Goal: Transaction & Acquisition: Purchase product/service

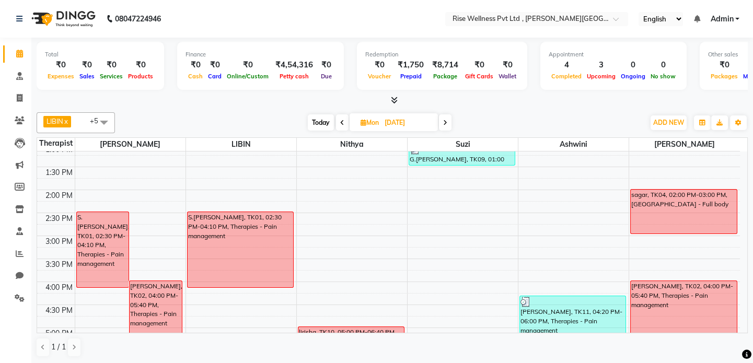
scroll to position [33, 0]
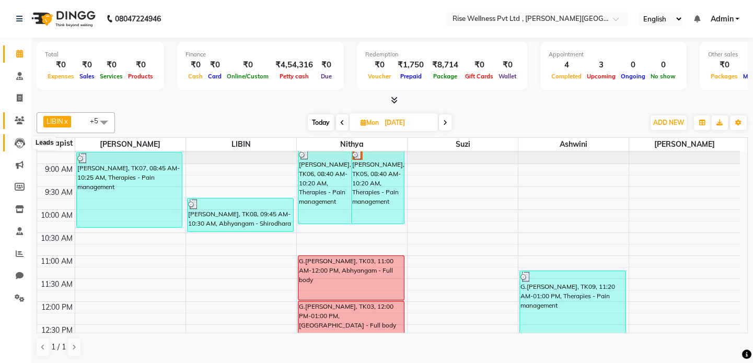
drag, startPoint x: 24, startPoint y: 144, endPoint x: 19, endPoint y: 124, distance: 20.8
click at [24, 144] on icon at bounding box center [20, 143] width 10 height 10
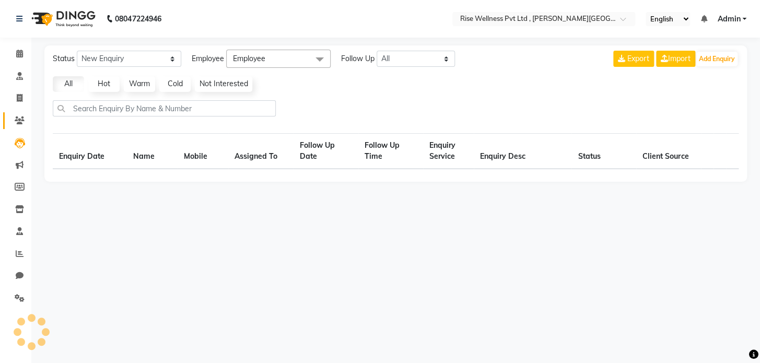
click at [14, 112] on link "Clients" at bounding box center [15, 120] width 25 height 17
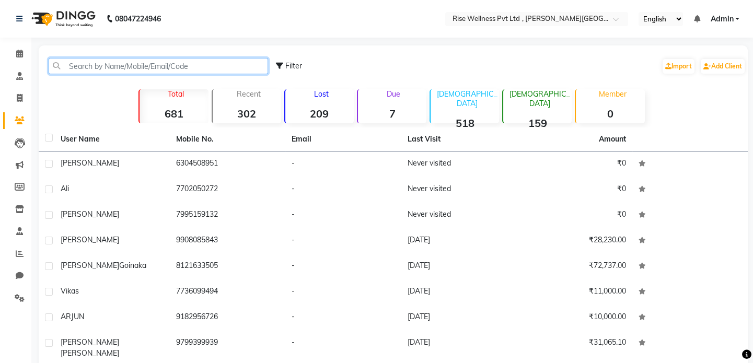
click at [125, 58] on input "text" at bounding box center [158, 66] width 219 height 16
click at [24, 52] on span at bounding box center [19, 54] width 18 height 12
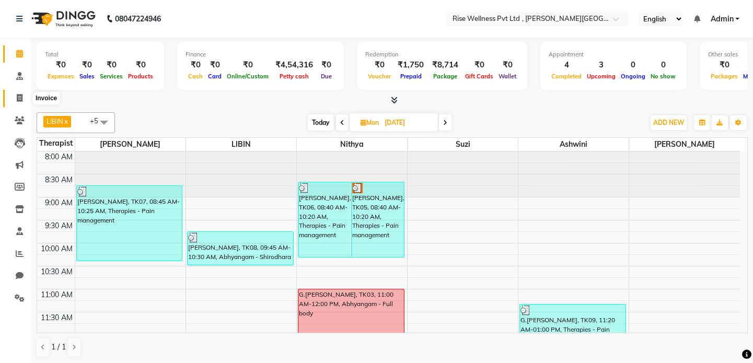
click at [17, 103] on span at bounding box center [19, 98] width 18 height 12
select select "service"
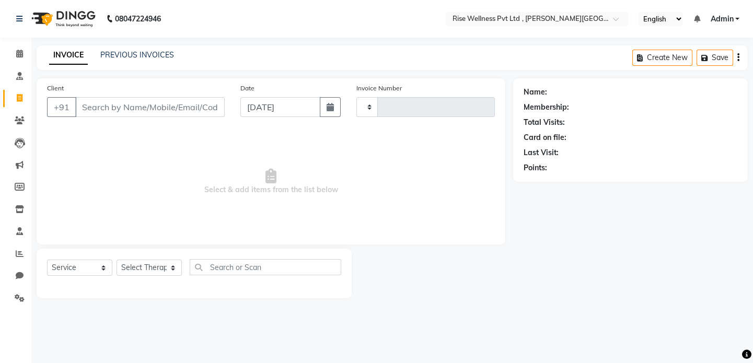
type input "0968"
select select "7497"
select select "V"
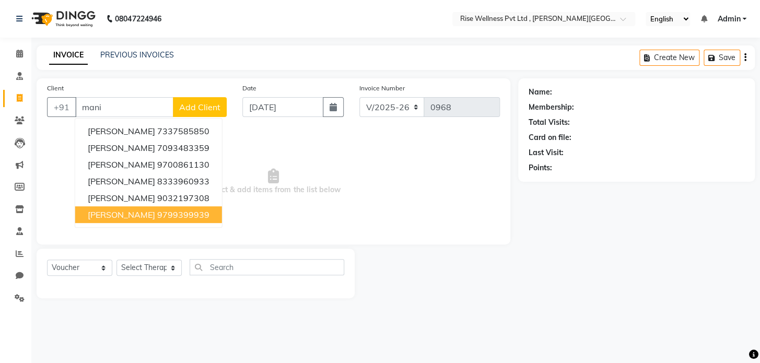
click at [149, 214] on span "[PERSON_NAME]" at bounding box center [121, 215] width 67 height 10
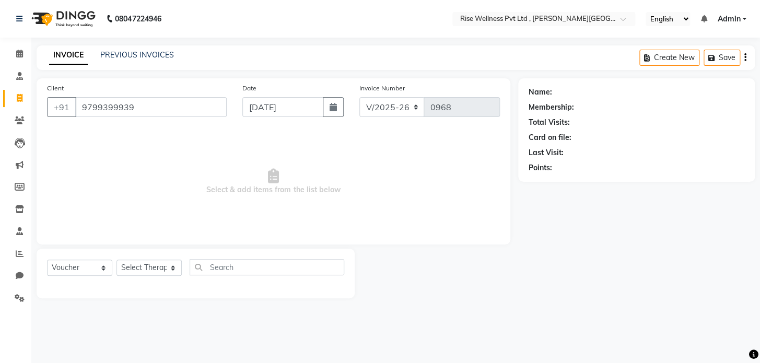
type input "9799399939"
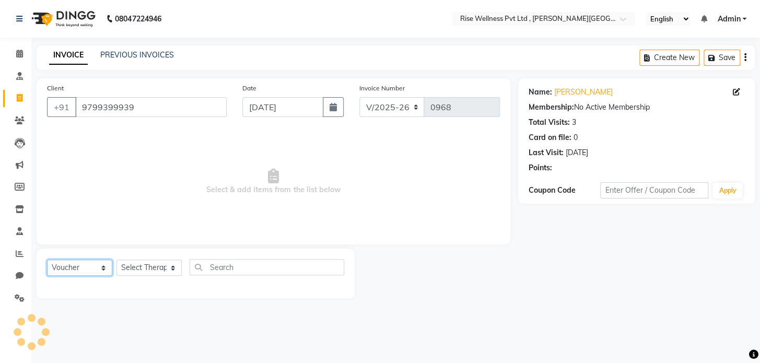
click at [84, 265] on select "Select Service Product Membership Package Voucher Prepaid Gift Card" at bounding box center [79, 268] width 65 height 16
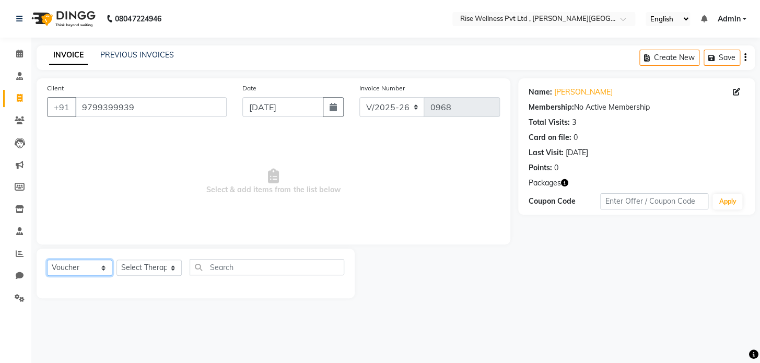
select select "service"
click at [47, 260] on select "Select Service Product Membership Package Voucher Prepaid Gift Card" at bounding box center [79, 268] width 65 height 16
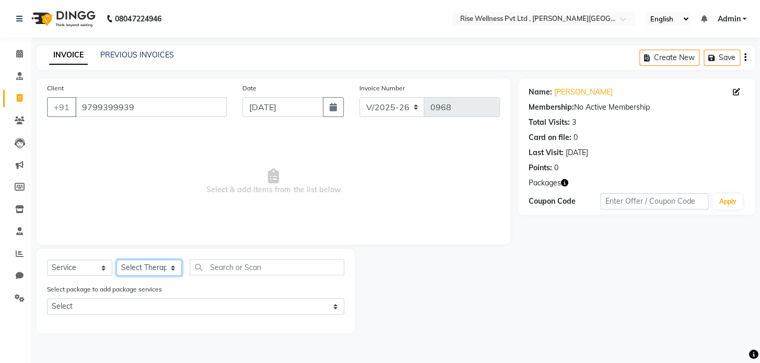
click at [140, 270] on select "Select Therapist [PERSON_NAME] [PERSON_NAME] Reception [PERSON_NAME]" at bounding box center [149, 268] width 65 height 16
select select "89087"
click at [117, 260] on select "Select Therapist [PERSON_NAME] [PERSON_NAME] Reception [PERSON_NAME]" at bounding box center [149, 268] width 65 height 16
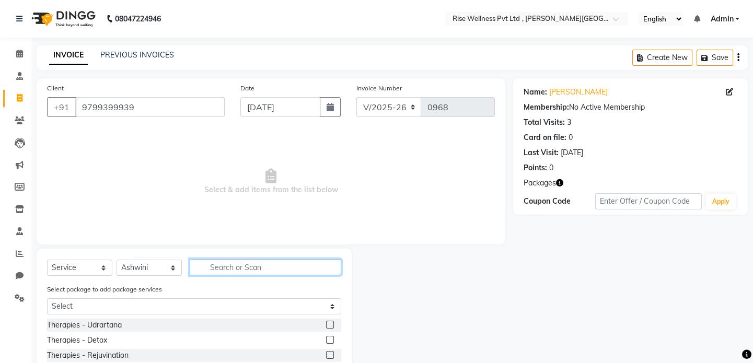
click at [204, 270] on input "text" at bounding box center [266, 267] width 152 height 16
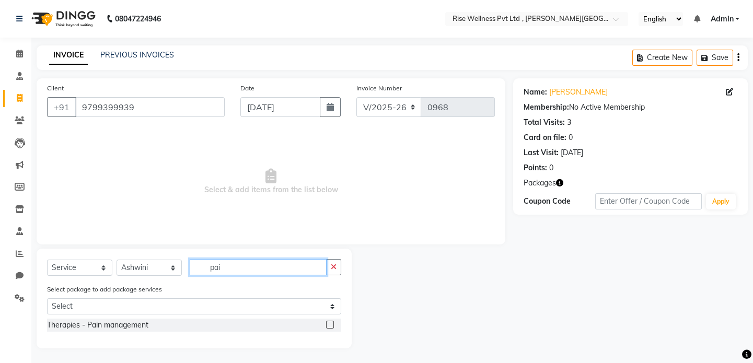
type input "pai"
click at [331, 324] on label at bounding box center [330, 325] width 8 height 8
click at [331, 324] on input "checkbox" at bounding box center [329, 325] width 7 height 7
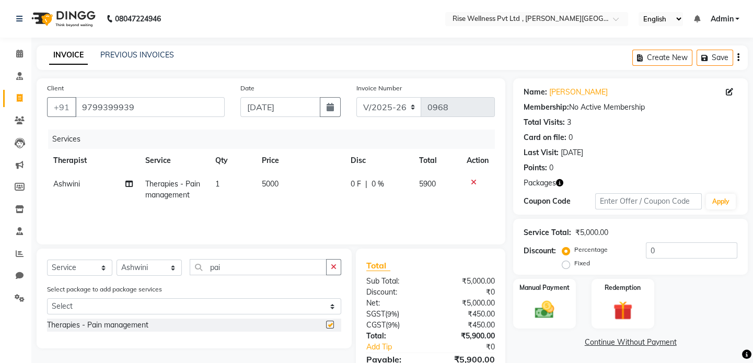
checkbox input "false"
click at [630, 310] on img at bounding box center [623, 310] width 32 height 25
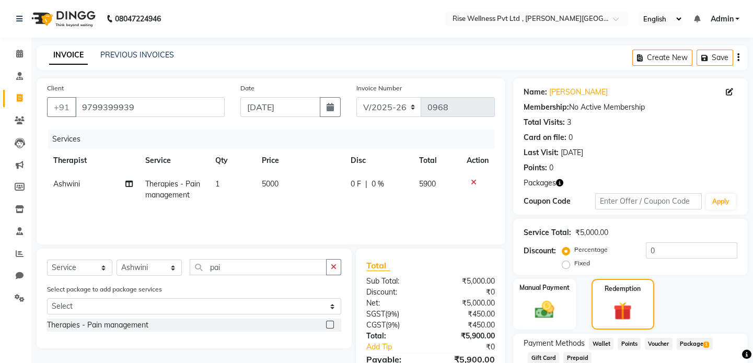
scroll to position [69, 0]
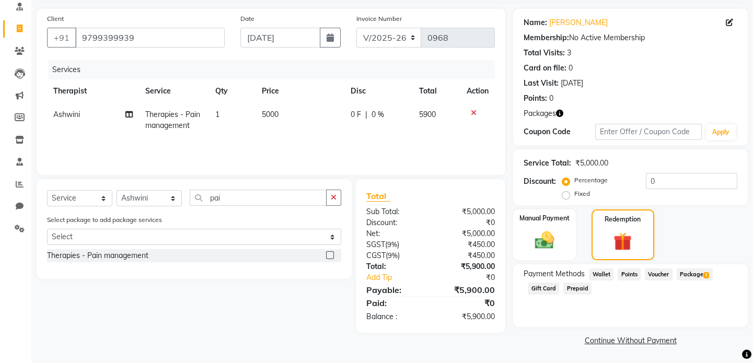
click at [695, 276] on span "Package 1" at bounding box center [695, 275] width 36 height 12
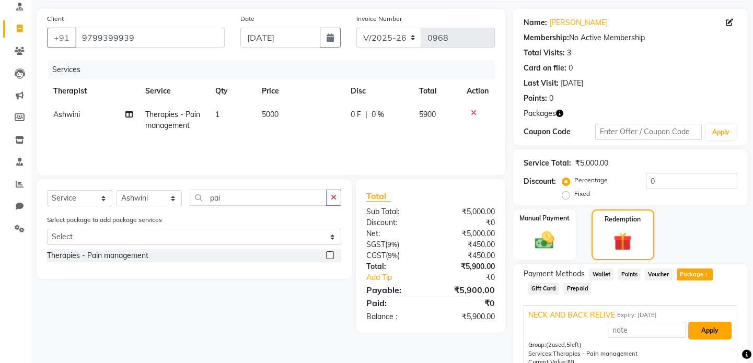
click at [707, 322] on button "Apply" at bounding box center [709, 331] width 43 height 18
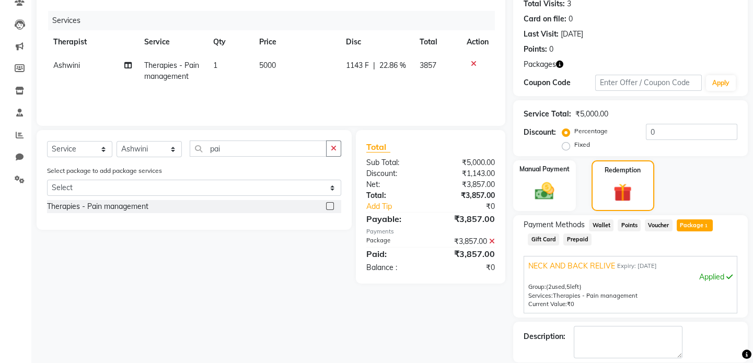
scroll to position [168, 0]
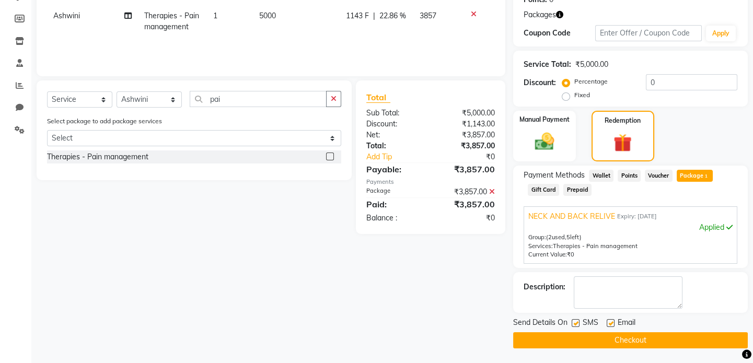
click at [695, 332] on button "Checkout" at bounding box center [630, 340] width 235 height 16
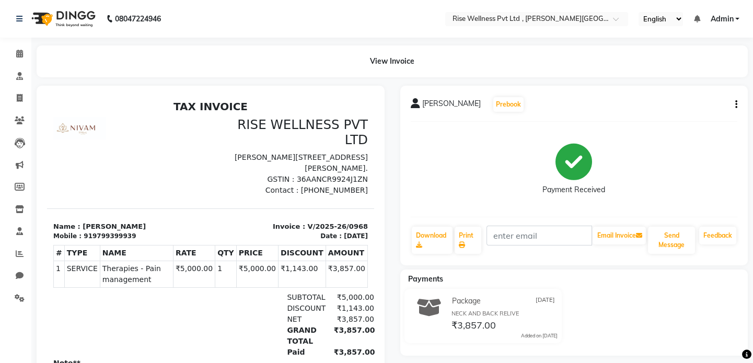
drag, startPoint x: 509, startPoint y: 229, endPoint x: 330, endPoint y: 115, distance: 212.6
drag, startPoint x: 283, startPoint y: 19, endPoint x: 681, endPoint y: 150, distance: 419.3
drag, startPoint x: 681, startPoint y: 150, endPoint x: 696, endPoint y: 141, distance: 17.4
drag, startPoint x: 696, startPoint y: 141, endPoint x: 743, endPoint y: 143, distance: 47.6
select select "service"
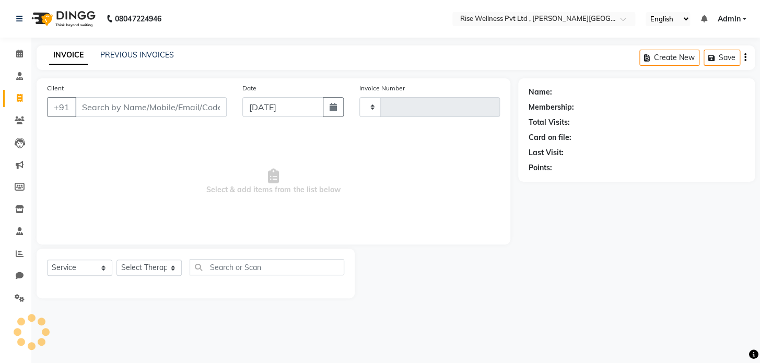
type input "0969"
select select "7497"
select select "V"
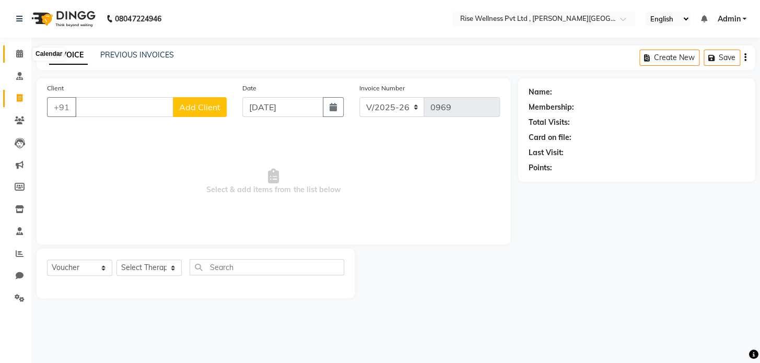
click at [19, 57] on icon at bounding box center [19, 54] width 7 height 8
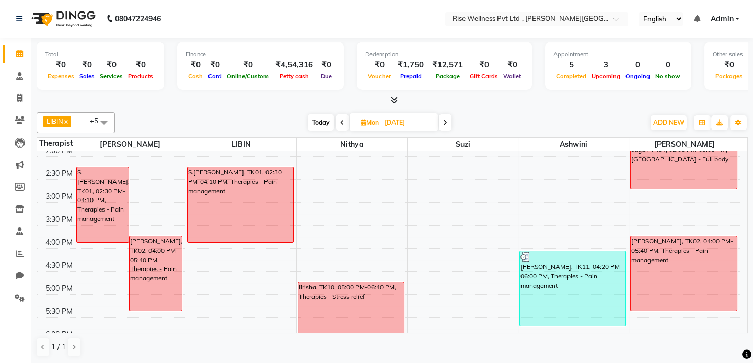
scroll to position [285, 0]
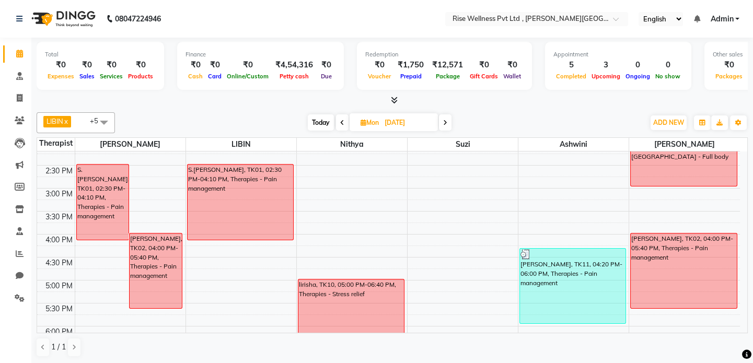
click at [318, 120] on span "Today" at bounding box center [321, 122] width 26 height 16
type input "[DATE]"
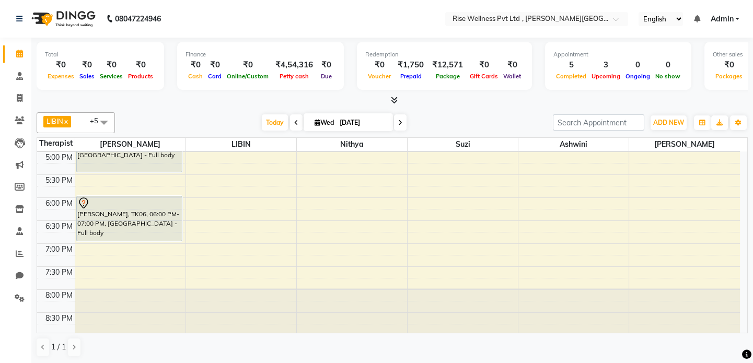
scroll to position [366, 0]
